Goal: Task Accomplishment & Management: Manage account settings

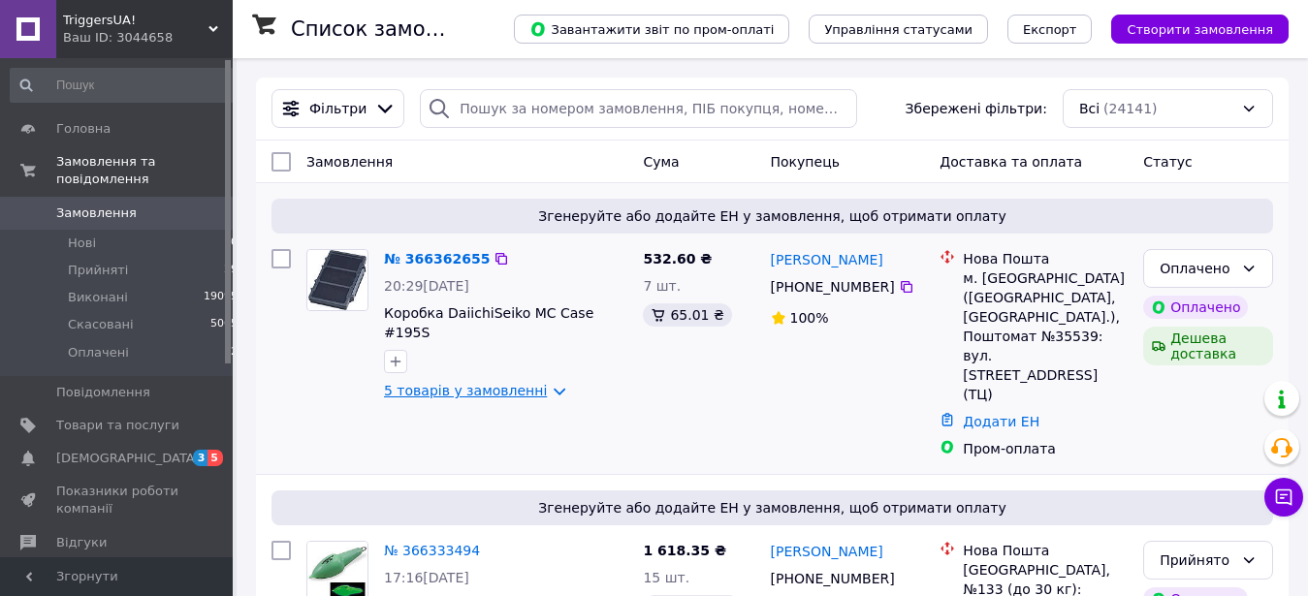
click at [484, 383] on link "5 товарів у замовленні" at bounding box center [465, 391] width 163 height 16
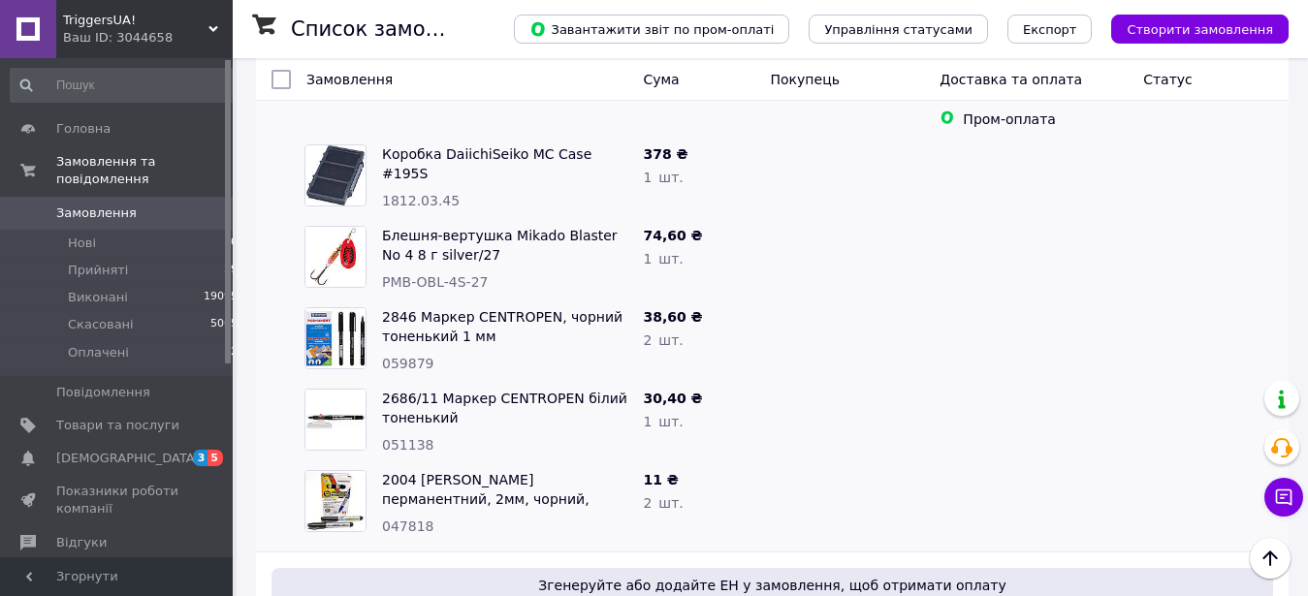
scroll to position [293, 0]
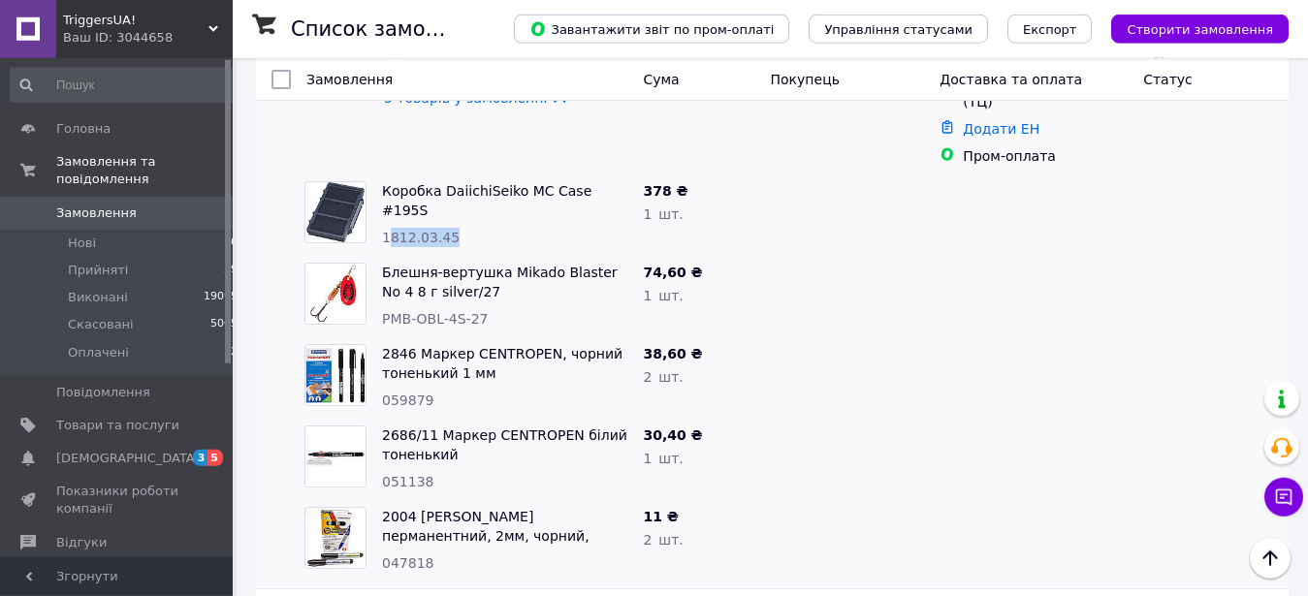
drag, startPoint x: 472, startPoint y: 159, endPoint x: 386, endPoint y: 162, distance: 86.3
click at [386, 228] on div "1812.03.45" at bounding box center [504, 237] width 245 height 19
drag, startPoint x: 496, startPoint y: 184, endPoint x: 472, endPoint y: 168, distance: 29.3
click at [472, 174] on div "Коробка DaiichiSeiko MC Case #195S 1812.03.45" at bounding box center [504, 214] width 261 height 81
drag, startPoint x: 455, startPoint y: 167, endPoint x: 381, endPoint y: 162, distance: 73.9
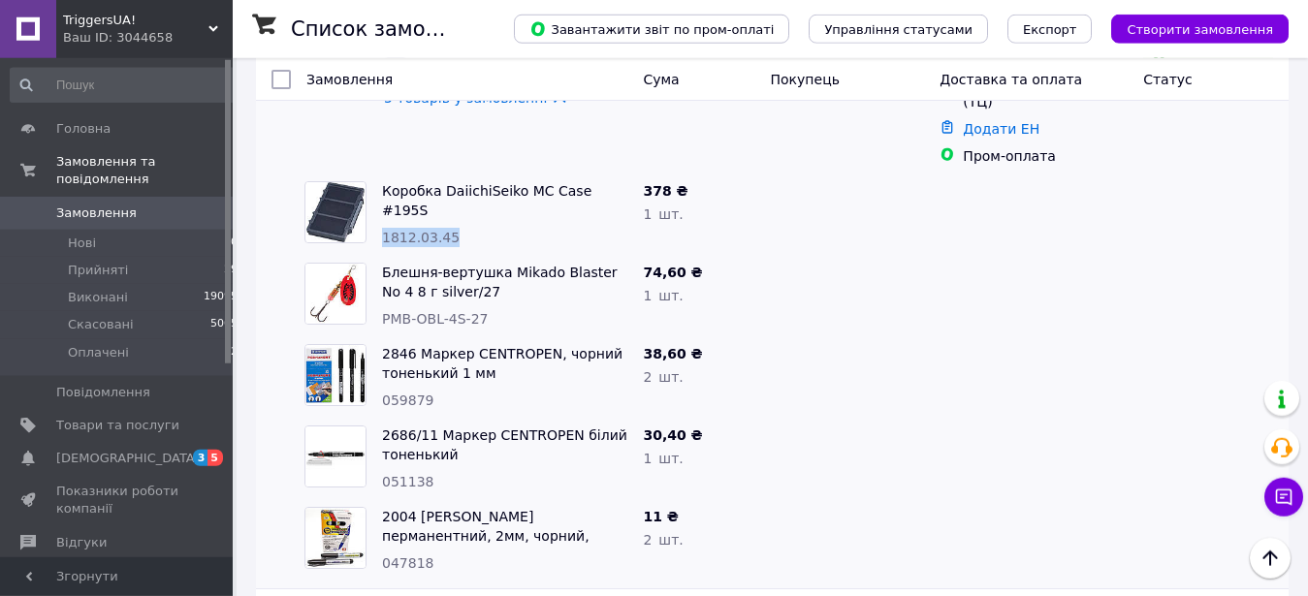
click at [381, 174] on div "Коробка DaiichiSeiko MC Case #195S 1812.03.45" at bounding box center [504, 214] width 261 height 81
copy span "1812.03.45"
click at [91, 450] on span "[DEMOGRAPHIC_DATA]" at bounding box center [128, 458] width 144 height 17
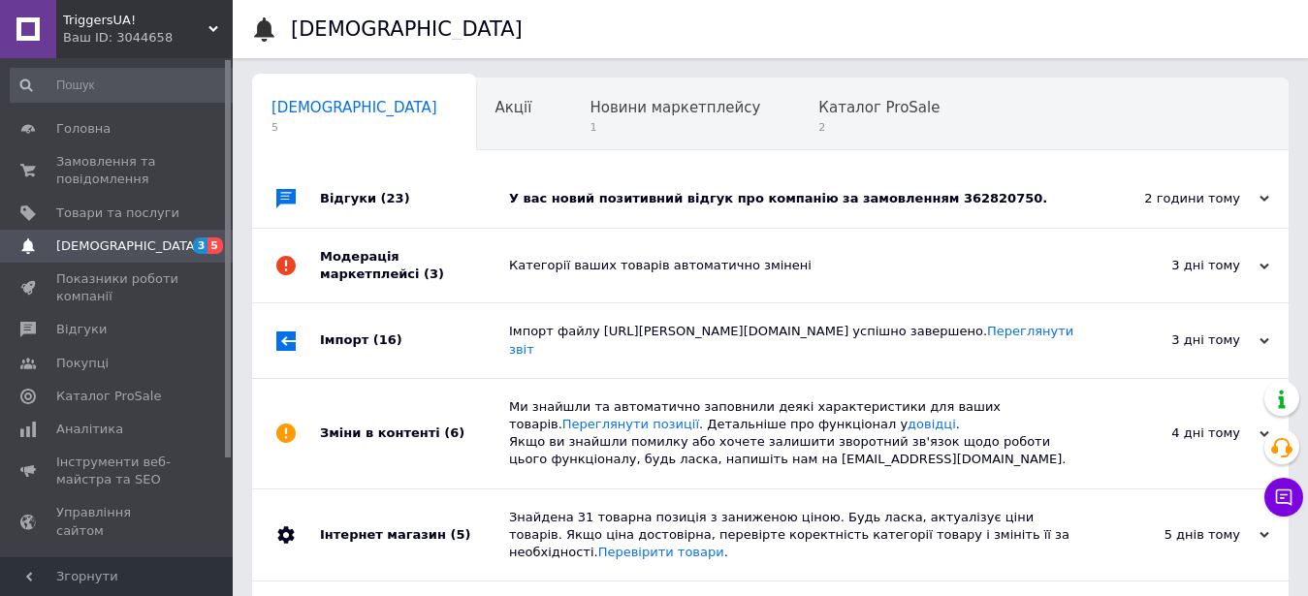
click at [914, 210] on div "У вас новий позитивний відгук про компанію за замовленням 362820750." at bounding box center [792, 199] width 566 height 58
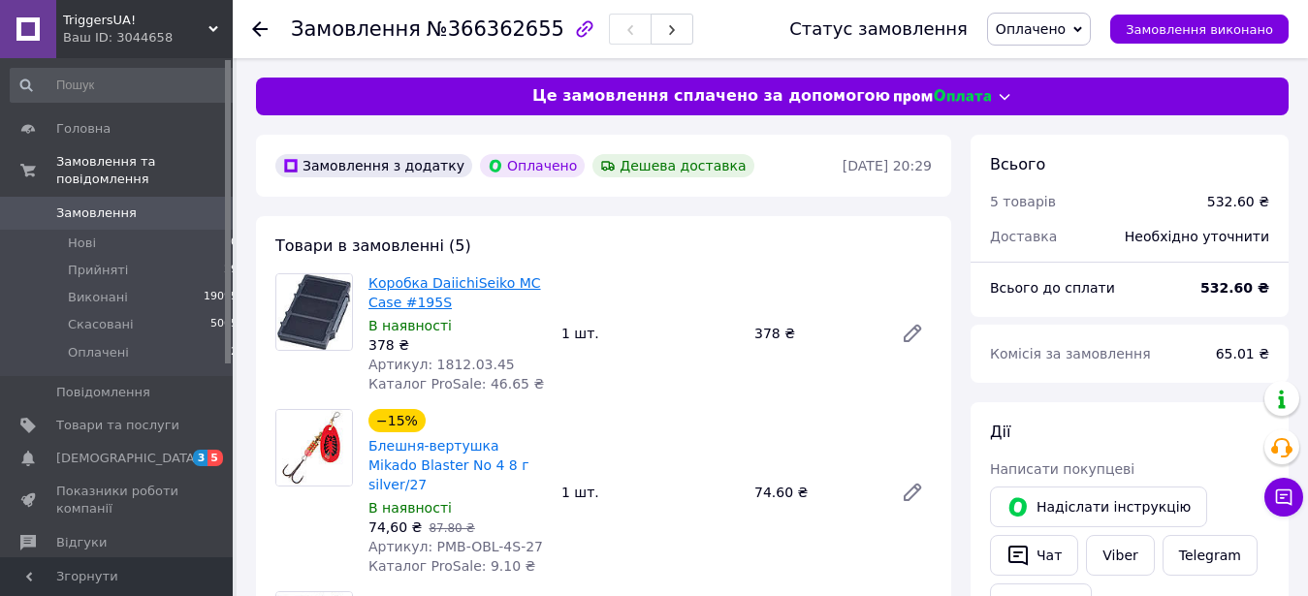
click at [420, 281] on link "Коробка DaiichiSeiko MC Case #195S" at bounding box center [454, 292] width 173 height 35
